Goal: Task Accomplishment & Management: Complete application form

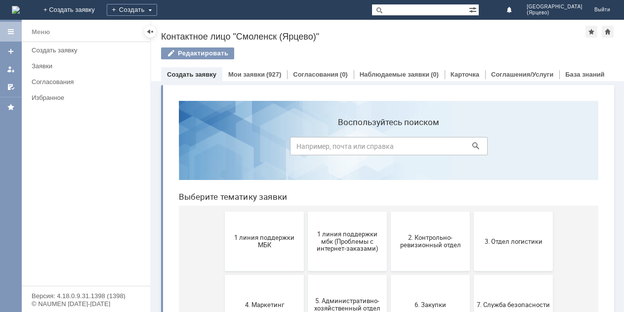
click at [275, 244] on span "1 линия поддержки МБК" at bounding box center [264, 241] width 73 height 15
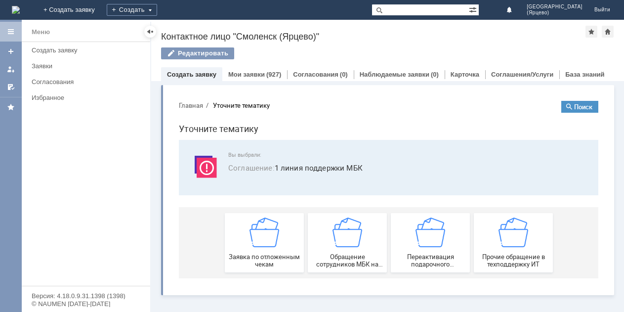
click at [275, 244] on img at bounding box center [265, 232] width 30 height 30
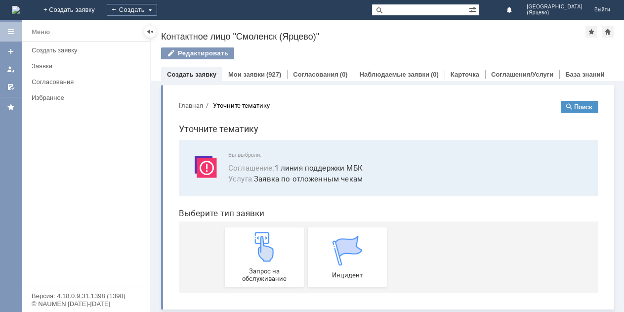
click at [275, 244] on img at bounding box center [265, 247] width 30 height 30
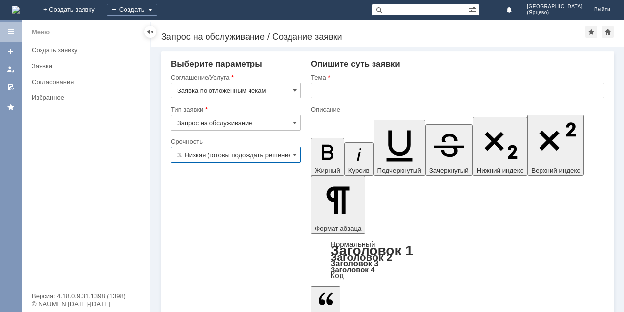
click at [270, 153] on input "3. Низкая (готовы подождать решение)" at bounding box center [236, 155] width 130 height 16
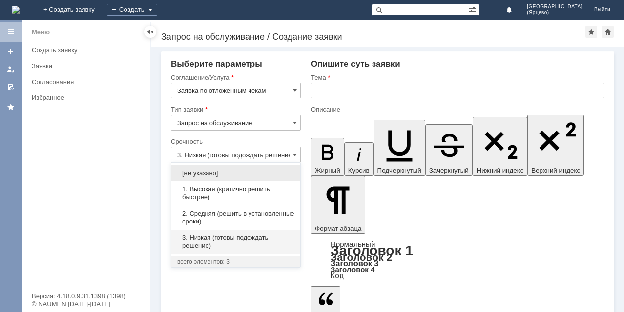
click at [226, 194] on span "1. Высокая (критично решить быстрее)" at bounding box center [235, 193] width 117 height 16
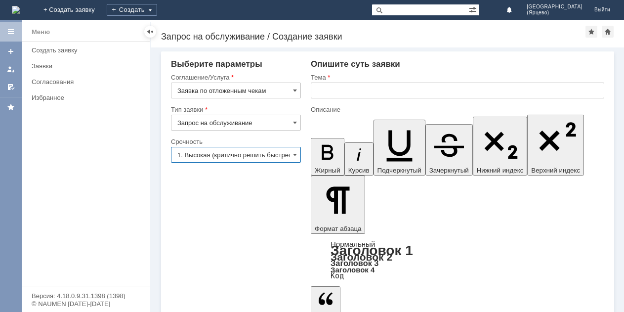
type input "1. Высокая (критично решить быстрее)"
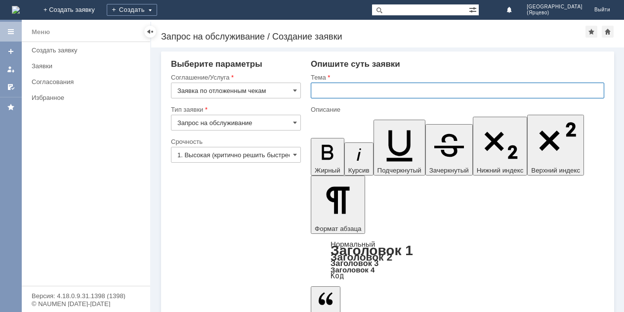
click at [358, 86] on input "text" at bounding box center [458, 91] width 294 height 16
type input "удалите отложенные чеки"
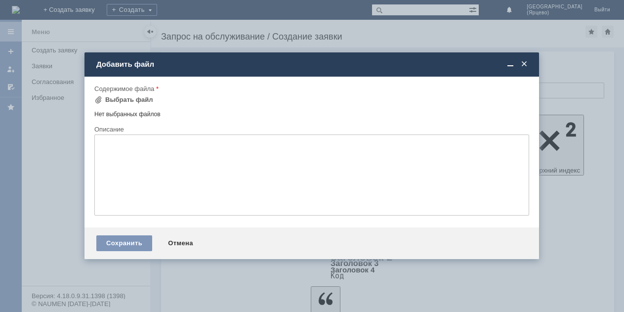
click at [94, 98] on div "Внимание! Форма добавления Содержимое файла Выбрать файл Нет выбранных файлов П…" at bounding box center [312, 152] width 455 height 151
click at [95, 101] on span at bounding box center [98, 100] width 8 height 8
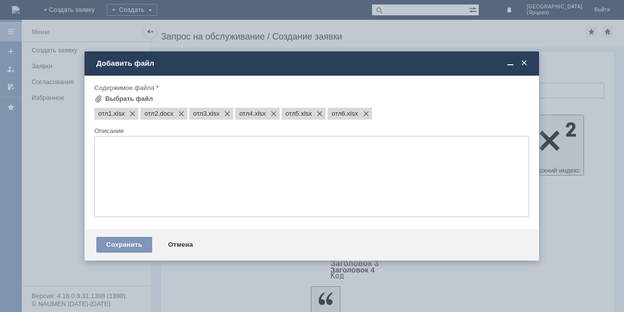
click at [129, 244] on div "Сохранить" at bounding box center [124, 245] width 56 height 16
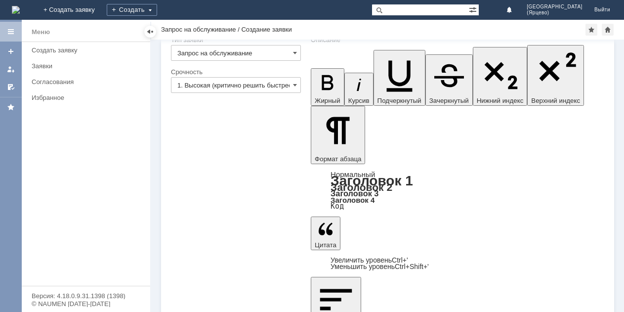
scroll to position [61, 0]
